Goal: Task Accomplishment & Management: Use online tool/utility

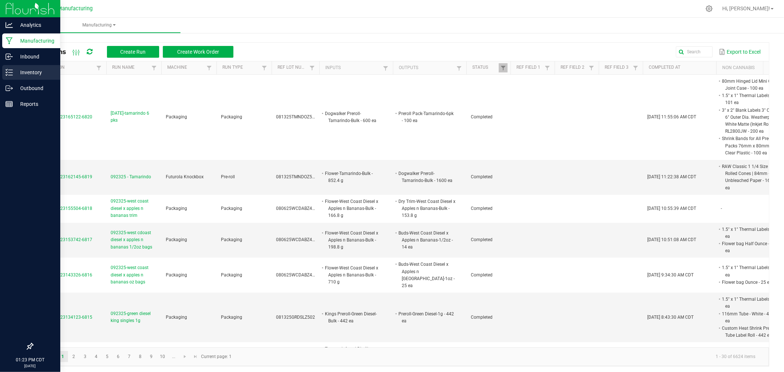
click at [17, 71] on p "Inventory" at bounding box center [35, 72] width 44 height 9
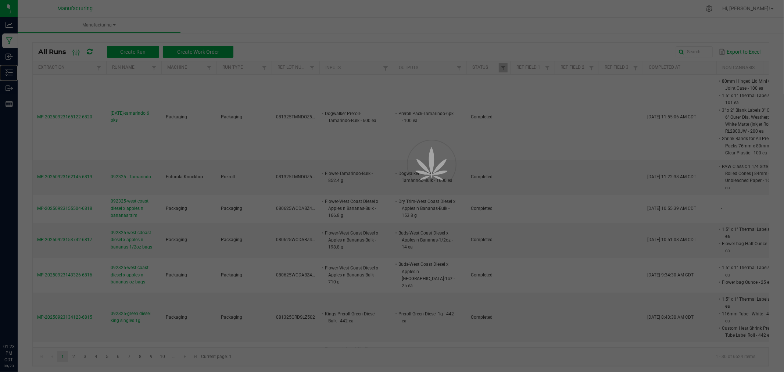
click at [0, 0] on p "Inventory" at bounding box center [0, 0] width 0 height 0
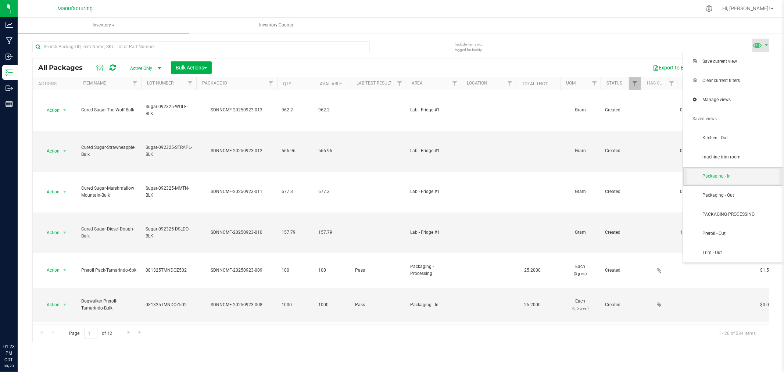
click at [733, 177] on span "Packaging - In" at bounding box center [740, 176] width 76 height 6
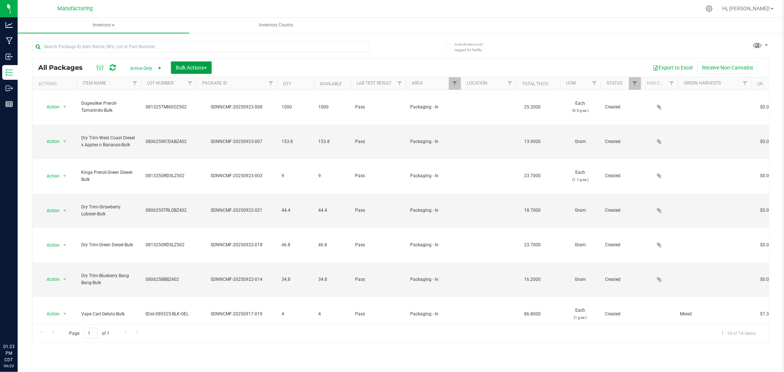
click at [204, 69] on span "Bulk Actions" at bounding box center [191, 68] width 31 height 6
drag, startPoint x: 211, startPoint y: 92, endPoint x: 211, endPoint y: 86, distance: 5.6
click at [211, 86] on ul "Add to manufacturing run Add to outbound order Combine packages Combine package…" at bounding box center [207, 125] width 72 height 101
click at [211, 86] on span "Add to manufacturing run" at bounding box center [203, 84] width 56 height 6
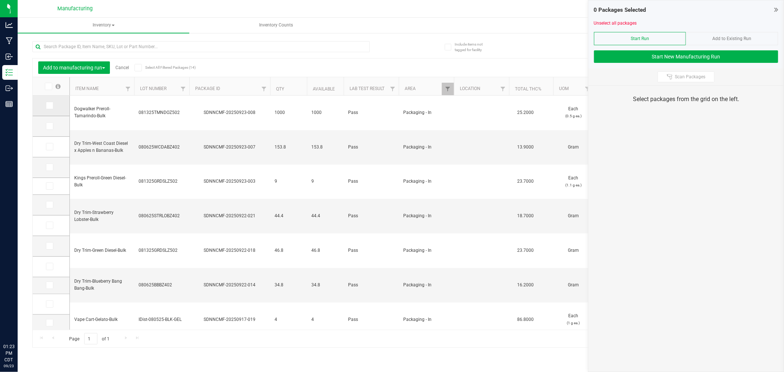
click at [46, 103] on span at bounding box center [49, 105] width 7 height 7
click at [0, 0] on input "checkbox" at bounding box center [0, 0] width 0 height 0
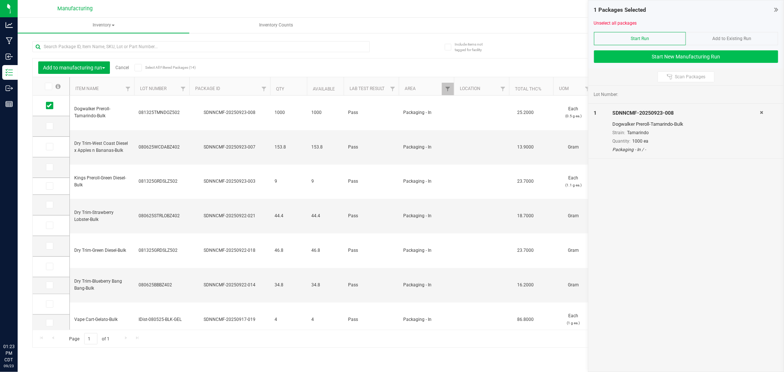
drag, startPoint x: 657, startPoint y: 65, endPoint x: 659, endPoint y: 60, distance: 5.4
click at [659, 64] on div "1 Packages Selected Unselect all packages Start Run Add to Existing Run Start N…" at bounding box center [685, 34] width 195 height 68
click at [659, 60] on button "Start New Manufacturing Run" at bounding box center [686, 56] width 184 height 12
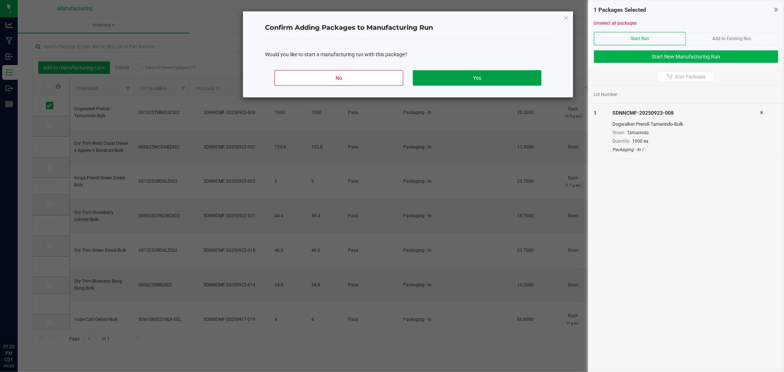
click at [434, 75] on button "Yes" at bounding box center [477, 77] width 129 height 15
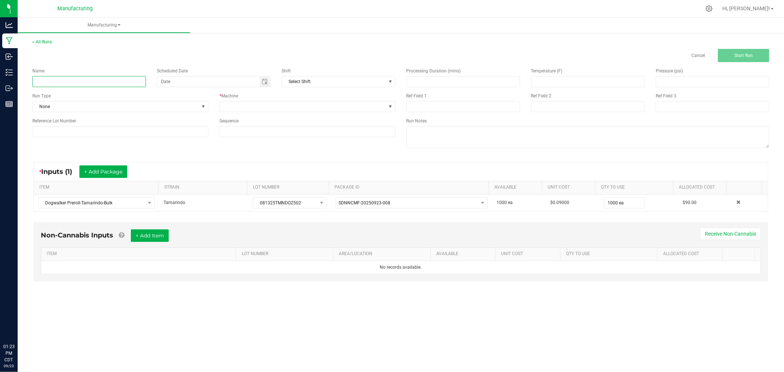
click at [105, 81] on input at bounding box center [89, 81] width 114 height 11
type input "[DATE]-tamaeindo 10pks"
click at [191, 110] on span "None" at bounding box center [116, 106] width 166 height 10
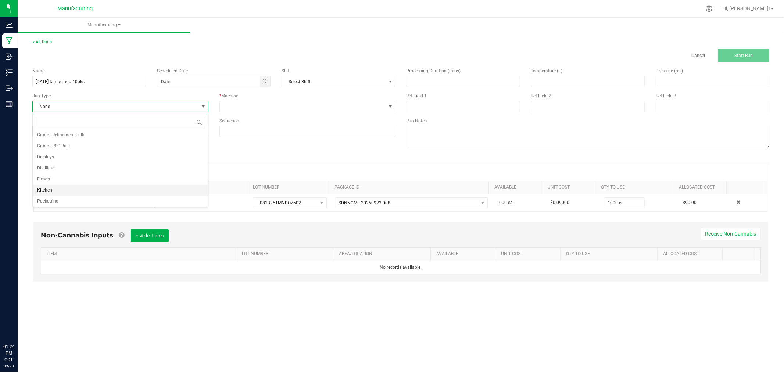
scroll to position [37, 0]
drag, startPoint x: 74, startPoint y: 187, endPoint x: 88, endPoint y: 168, distance: 23.9
click at [74, 187] on li "Packaging" at bounding box center [120, 188] width 175 height 11
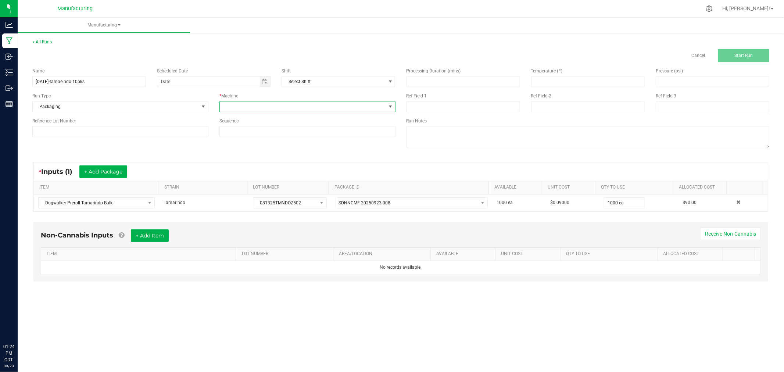
click at [277, 107] on span at bounding box center [303, 106] width 166 height 10
click at [269, 177] on li "Packaging" at bounding box center [307, 172] width 175 height 12
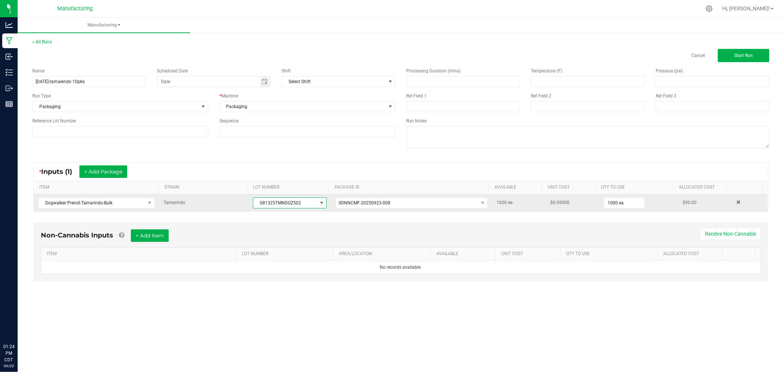
click at [287, 204] on span "081325TMNDOZ502" at bounding box center [285, 203] width 64 height 10
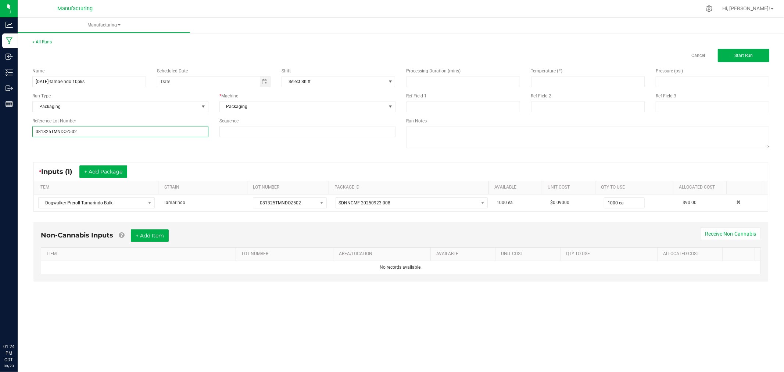
type input "081325TMNDOZ502"
click at [179, 156] on div "* Inputs (1) + Add Package ITEM STRAIN LOT NUMBER PACKAGE ID AVAILABLE Unit Cos…" at bounding box center [401, 186] width 748 height 63
click at [737, 58] on button "Start Run" at bounding box center [743, 55] width 51 height 13
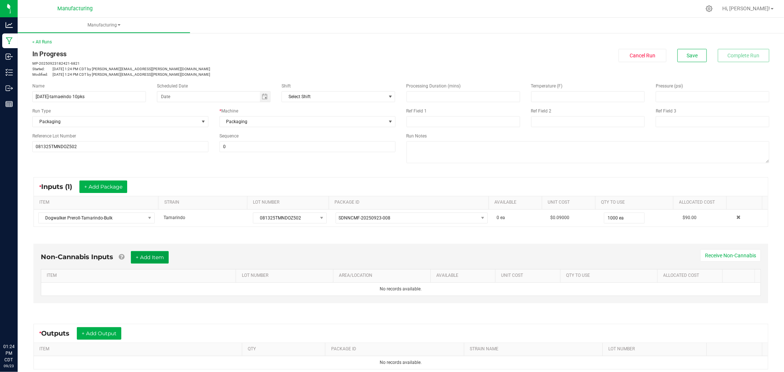
click at [150, 255] on button "+ Add Item" at bounding box center [150, 257] width 38 height 12
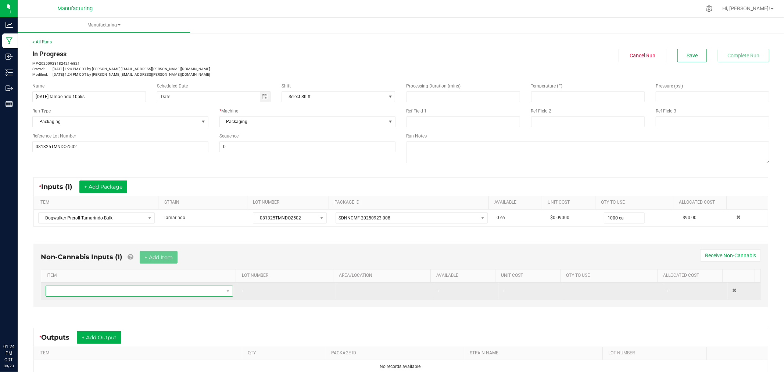
click at [151, 290] on span "NO DATA FOUND" at bounding box center [135, 291] width 178 height 10
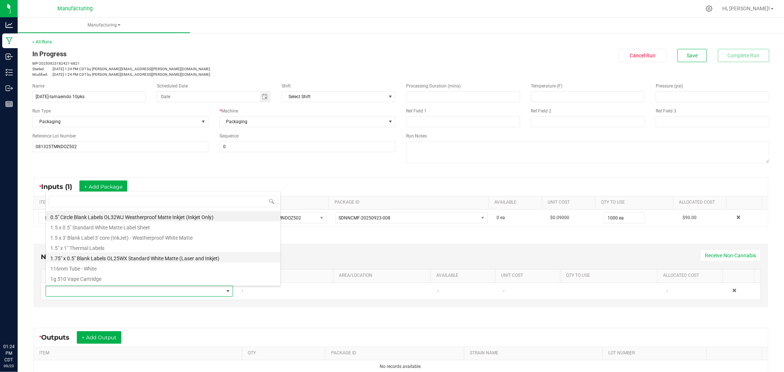
scroll to position [11, 182]
type input "88"
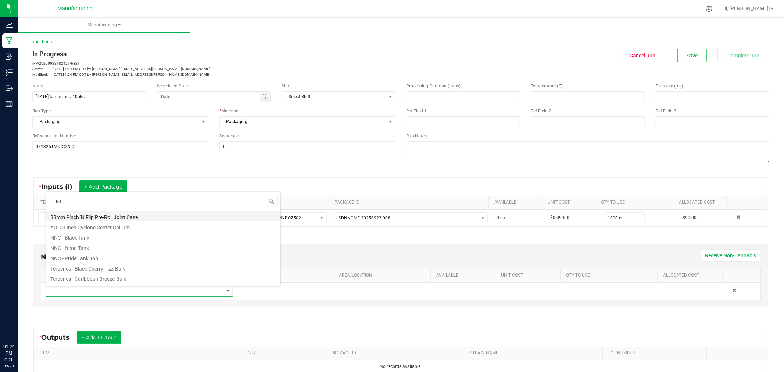
click at [83, 216] on li "88mm Pinch 'N Flip Pre-Roll Joint Case" at bounding box center [163, 216] width 235 height 10
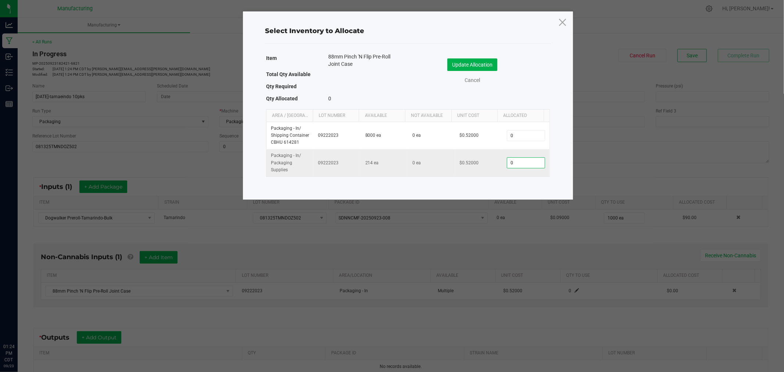
click at [530, 162] on input "0" at bounding box center [525, 163] width 37 height 10
type input "100"
click at [484, 66] on button "Update Allocation" at bounding box center [472, 64] width 50 height 12
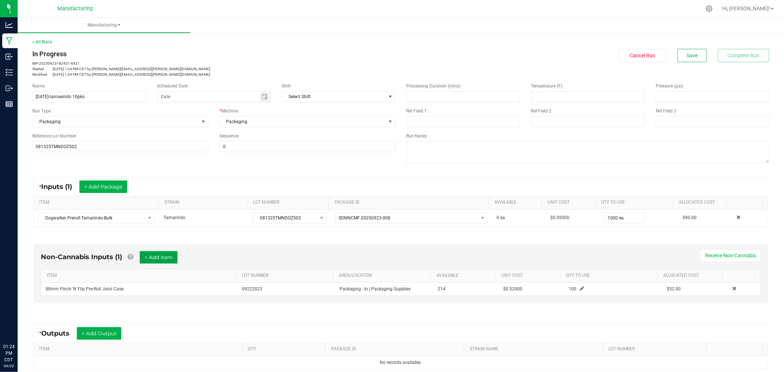
click at [146, 258] on button "+ Add Item" at bounding box center [159, 257] width 38 height 12
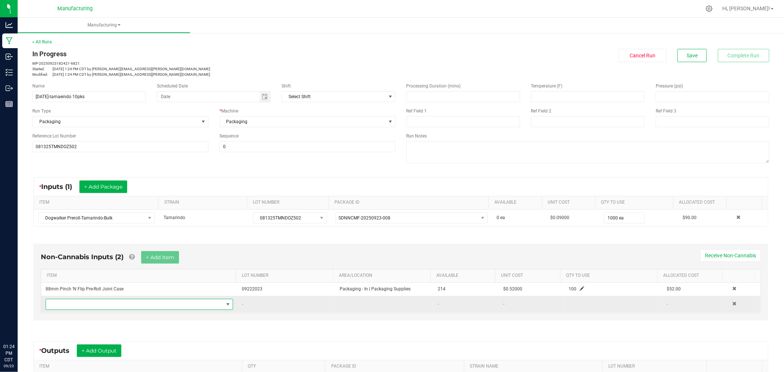
click at [159, 308] on span "NO DATA FOUND" at bounding box center [135, 304] width 178 height 10
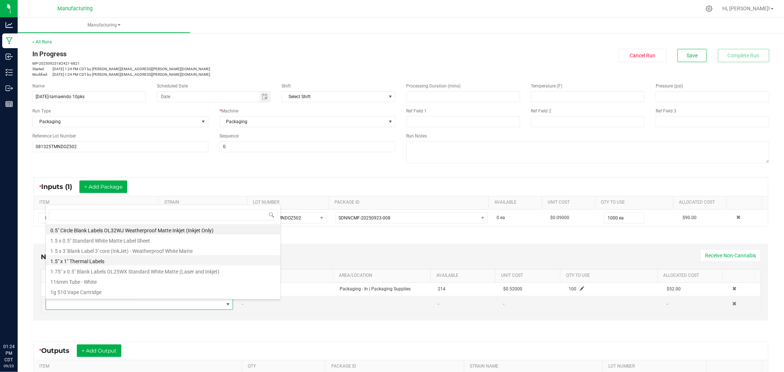
click at [105, 262] on li "1.5" x 1" Thermal Labels" at bounding box center [163, 260] width 235 height 10
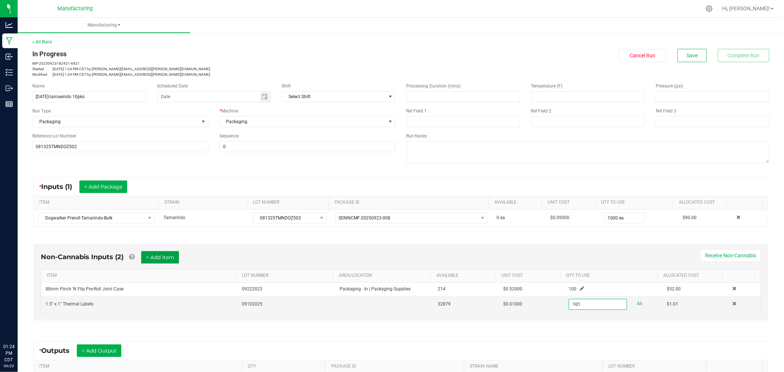
type input "101 ea"
click at [172, 256] on button "+ Add Item" at bounding box center [160, 257] width 38 height 12
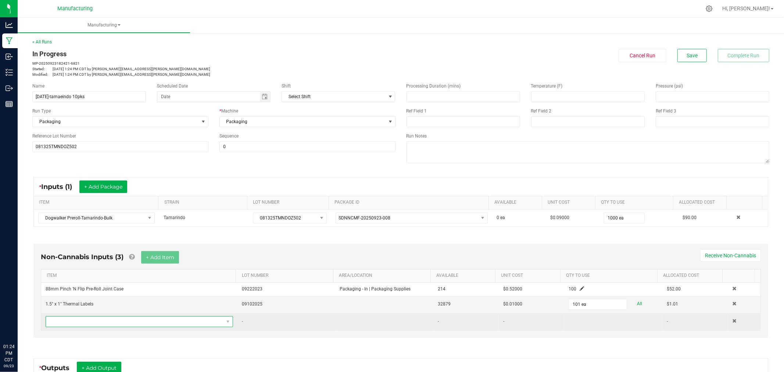
click at [158, 320] on span "NO DATA FOUND" at bounding box center [135, 321] width 178 height 10
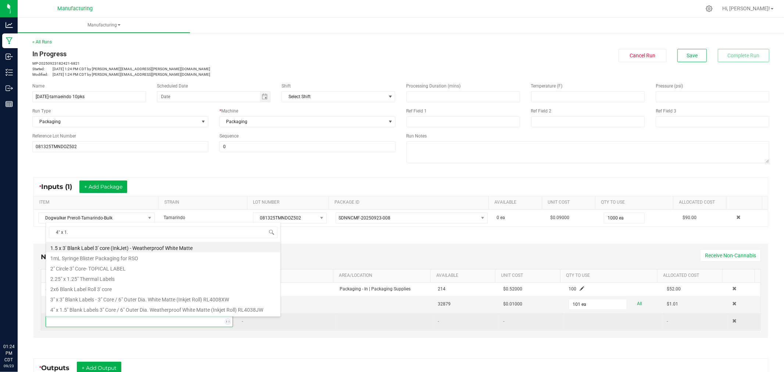
type input "4" x 1.5"
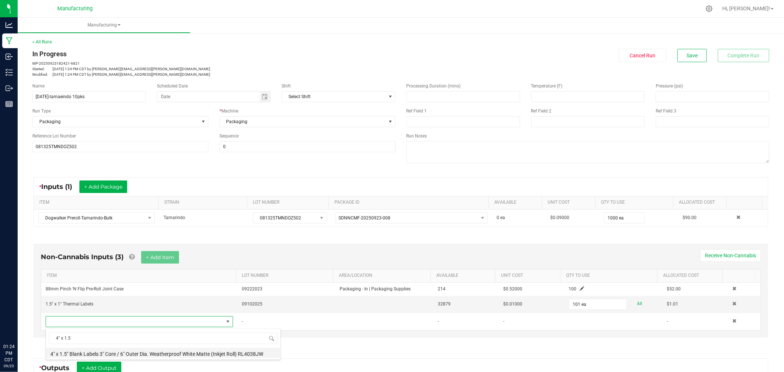
click at [87, 353] on li "4" x 1.5" Blank Labels 3" Core / 6" Outer Dia. Weatherproof White Matte (Inkjet…" at bounding box center [163, 353] width 235 height 10
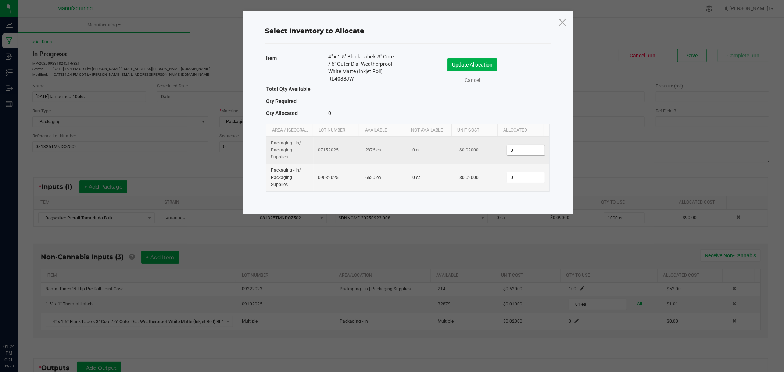
click at [524, 147] on input "0" at bounding box center [525, 150] width 37 height 10
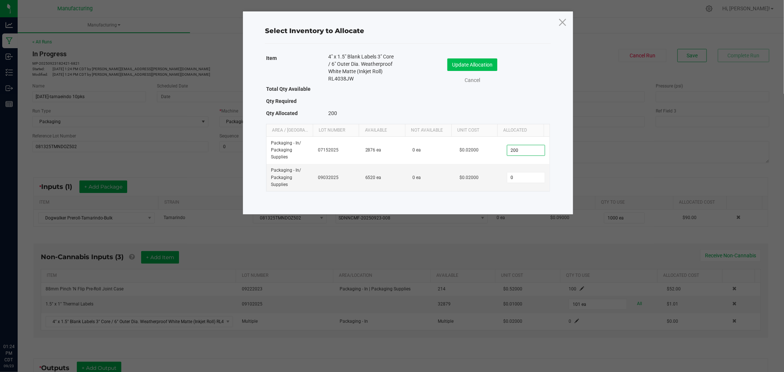
type input "200"
click at [479, 61] on button "Update Allocation" at bounding box center [472, 64] width 50 height 12
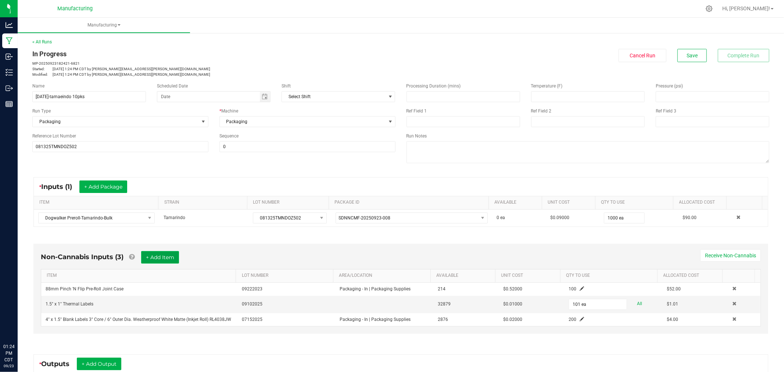
click at [163, 257] on button "+ Add Item" at bounding box center [160, 257] width 38 height 12
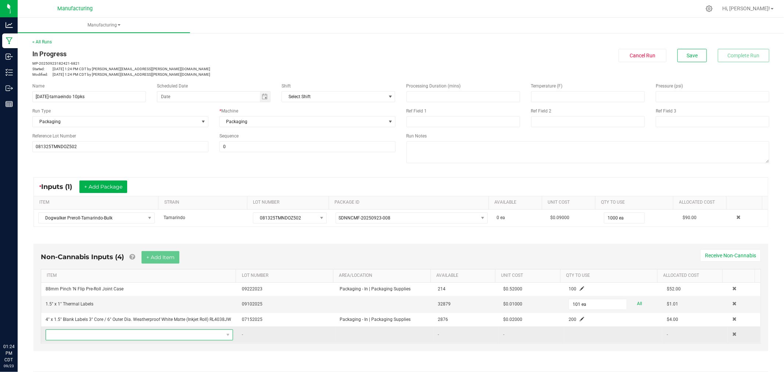
click at [115, 335] on span "NO DATA FOUND" at bounding box center [135, 335] width 178 height 10
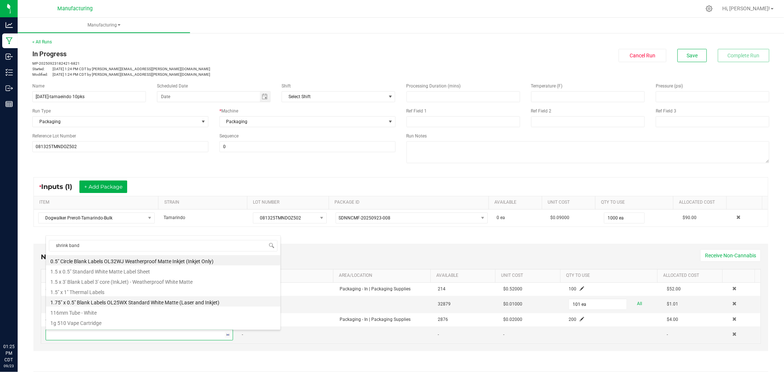
type input "shrink bands"
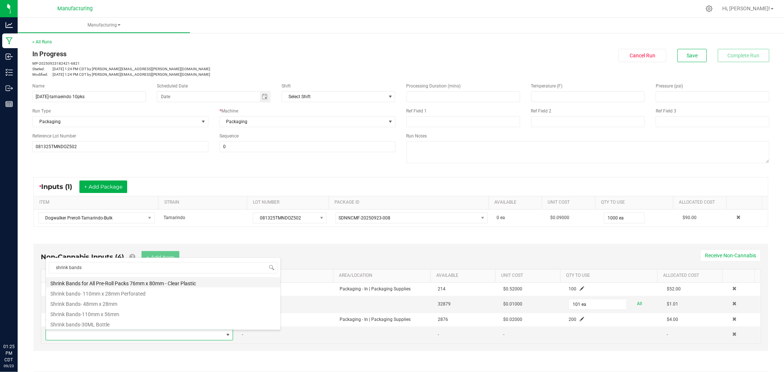
click at [124, 283] on li "Shrink Bands for All Pre-Roll Packs 76mm x 80mm - Clear Plastic" at bounding box center [163, 282] width 235 height 10
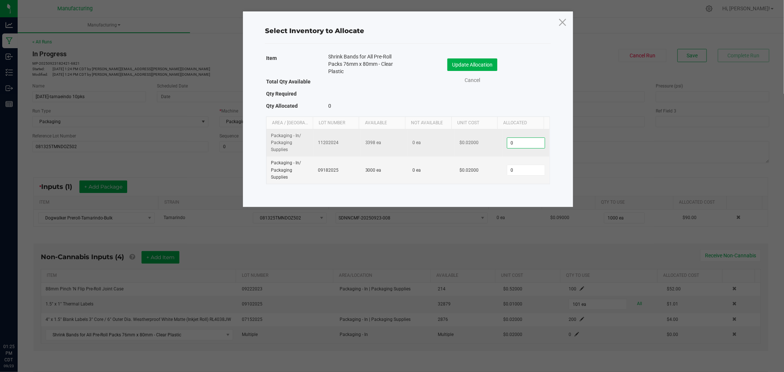
click at [529, 146] on input "0" at bounding box center [525, 143] width 37 height 10
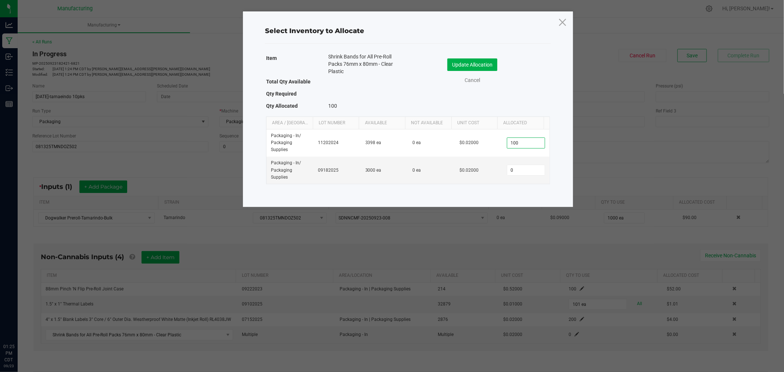
type input "100"
click at [473, 57] on div "Update Allocation Cancel" at bounding box center [479, 72] width 131 height 39
click at [473, 65] on button "Update Allocation" at bounding box center [472, 64] width 50 height 12
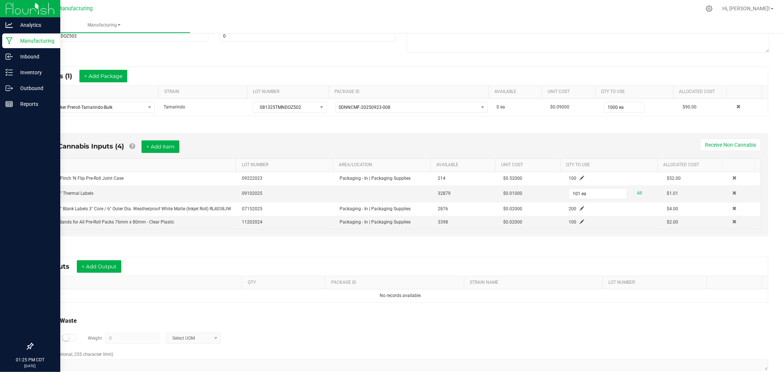
scroll to position [122, 0]
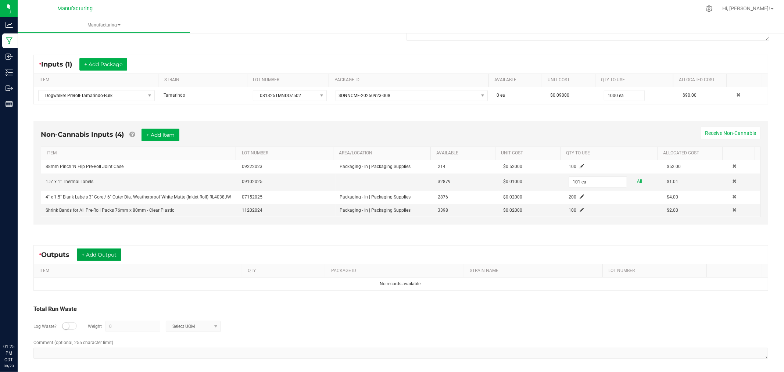
click at [104, 252] on button "+ Add Output" at bounding box center [99, 254] width 44 height 12
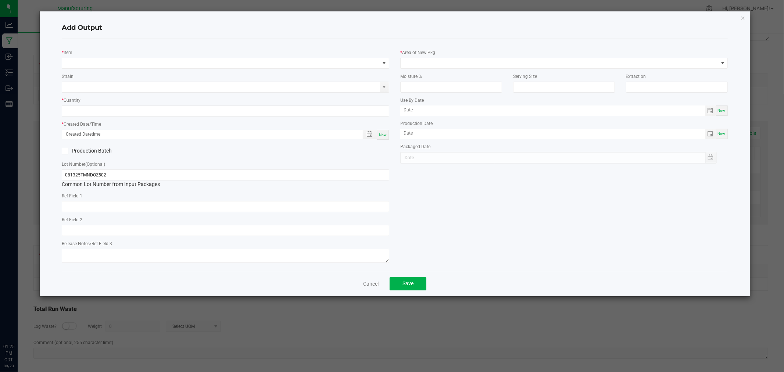
click at [147, 69] on div "* Item Strain * Quantity * Created Date/Time Now Production Batch Lot Number (O…" at bounding box center [225, 155] width 339 height 220
click at [150, 65] on span "NO DATA FOUND" at bounding box center [221, 63] width 318 height 10
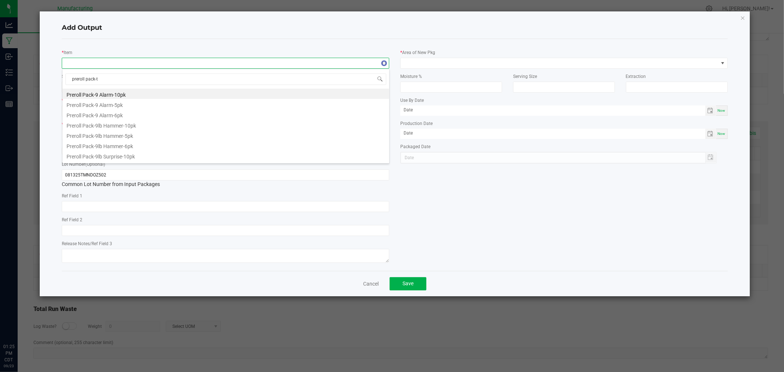
type input "preroll pack-ta"
click at [132, 93] on li "Preroll Pack-Tamarindo-10pk" at bounding box center [225, 94] width 327 height 10
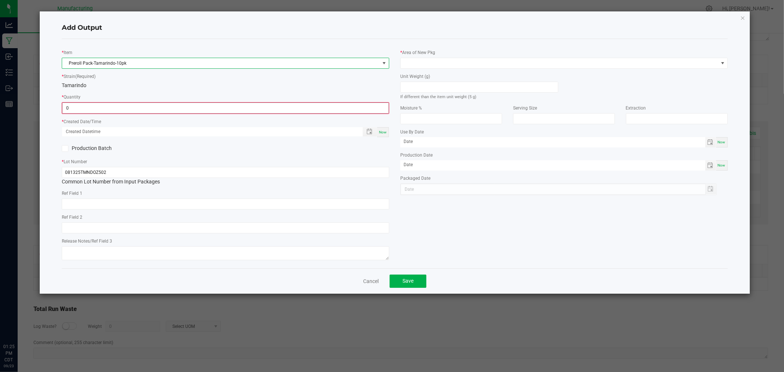
click at [142, 108] on input "0" at bounding box center [225, 108] width 326 height 10
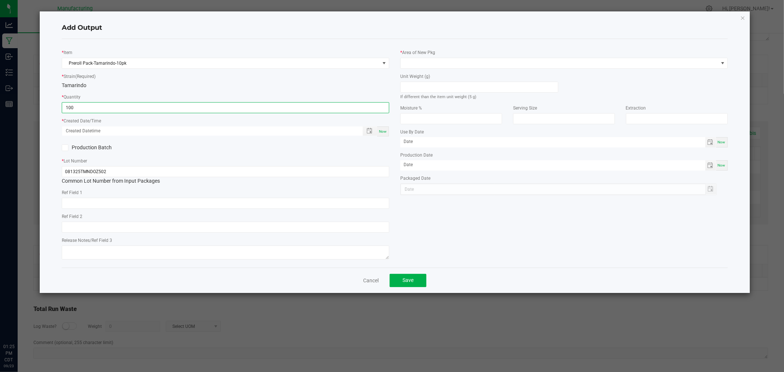
type input "100 ea"
click at [389, 133] on div "Now" at bounding box center [383, 131] width 12 height 10
type input "[DATE] 1:25 PM"
type input "[DATE]"
click at [441, 89] on input at bounding box center [479, 87] width 157 height 10
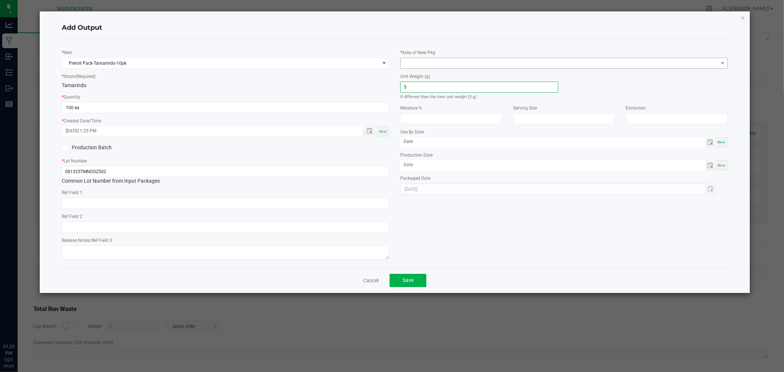
type input "5"
click at [441, 68] on div "* Area of New Pkg Unit Weight (g) 5 If different than the item unit weight (5 g…" at bounding box center [564, 120] width 339 height 150
click at [443, 64] on span at bounding box center [560, 63] width 318 height 10
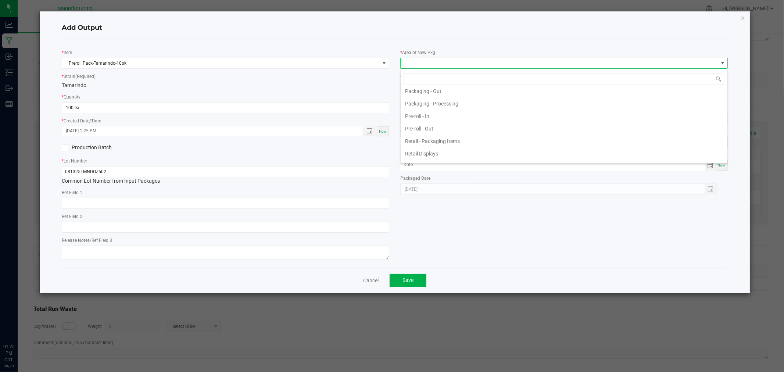
scroll to position [245, 0]
click at [450, 101] on li "Packaging - Processing" at bounding box center [564, 100] width 327 height 12
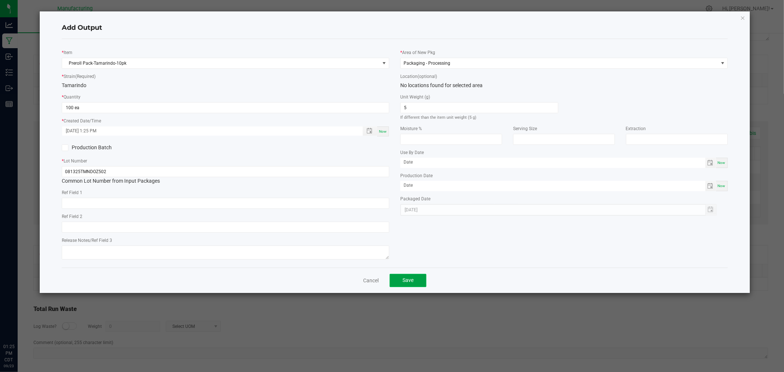
click at [414, 282] on button "Save" at bounding box center [408, 280] width 37 height 13
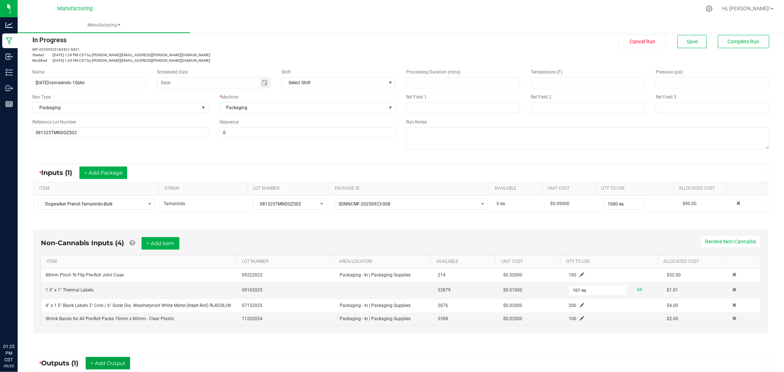
scroll to position [0, 0]
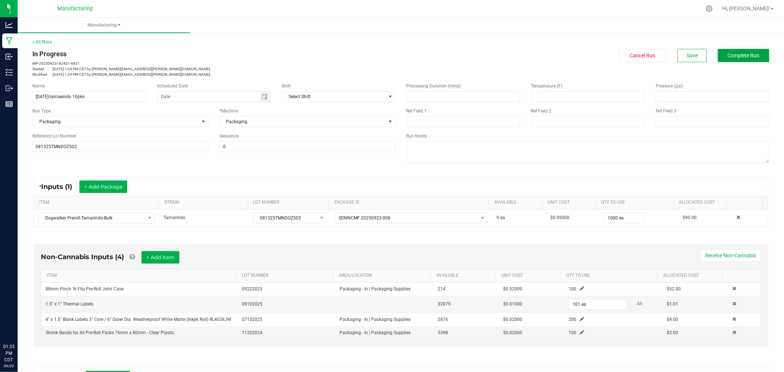
click at [745, 53] on span "Complete Run" at bounding box center [744, 56] width 32 height 6
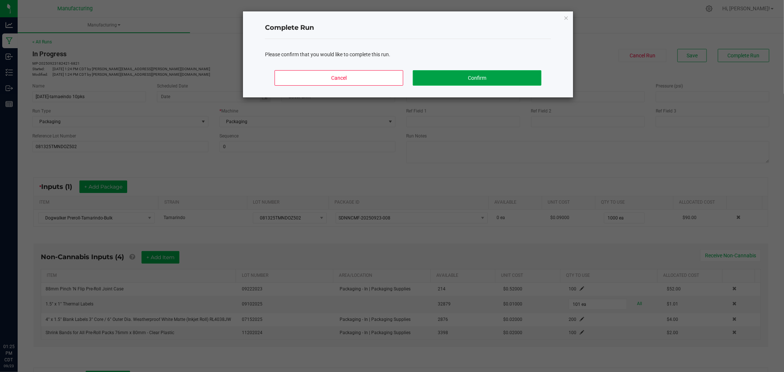
click at [493, 74] on button "Confirm" at bounding box center [477, 77] width 129 height 15
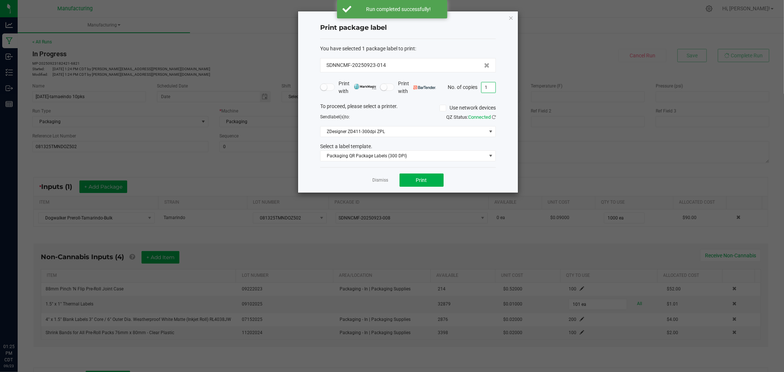
drag, startPoint x: 489, startPoint y: 87, endPoint x: 527, endPoint y: 93, distance: 38.9
click at [489, 87] on input "1" at bounding box center [489, 87] width 14 height 10
type input "101"
click at [428, 174] on button "Print" at bounding box center [422, 179] width 44 height 13
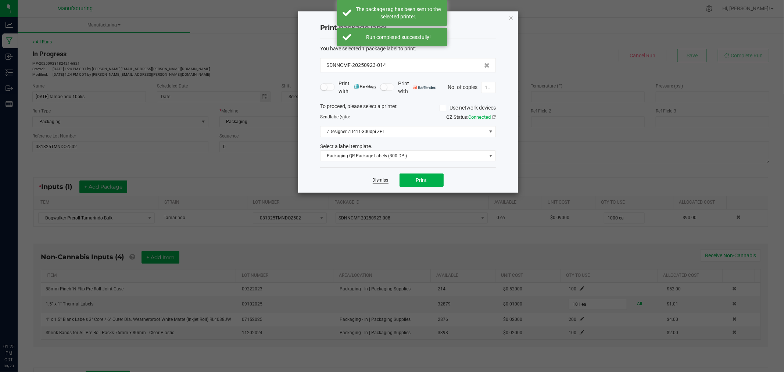
click at [377, 180] on link "Dismiss" at bounding box center [381, 180] width 16 height 6
